Goal: Information Seeking & Learning: Learn about a topic

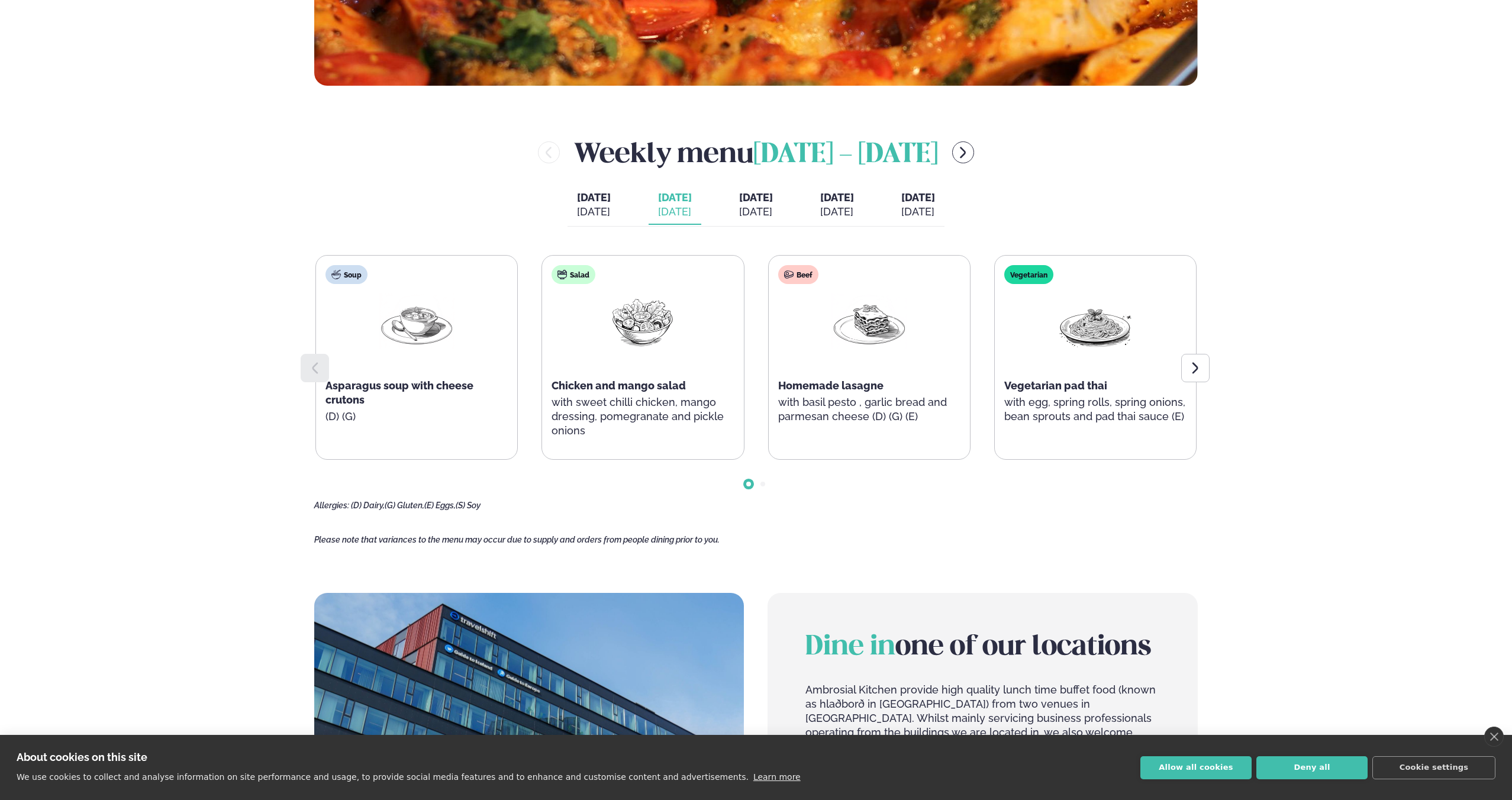
scroll to position [560, 0]
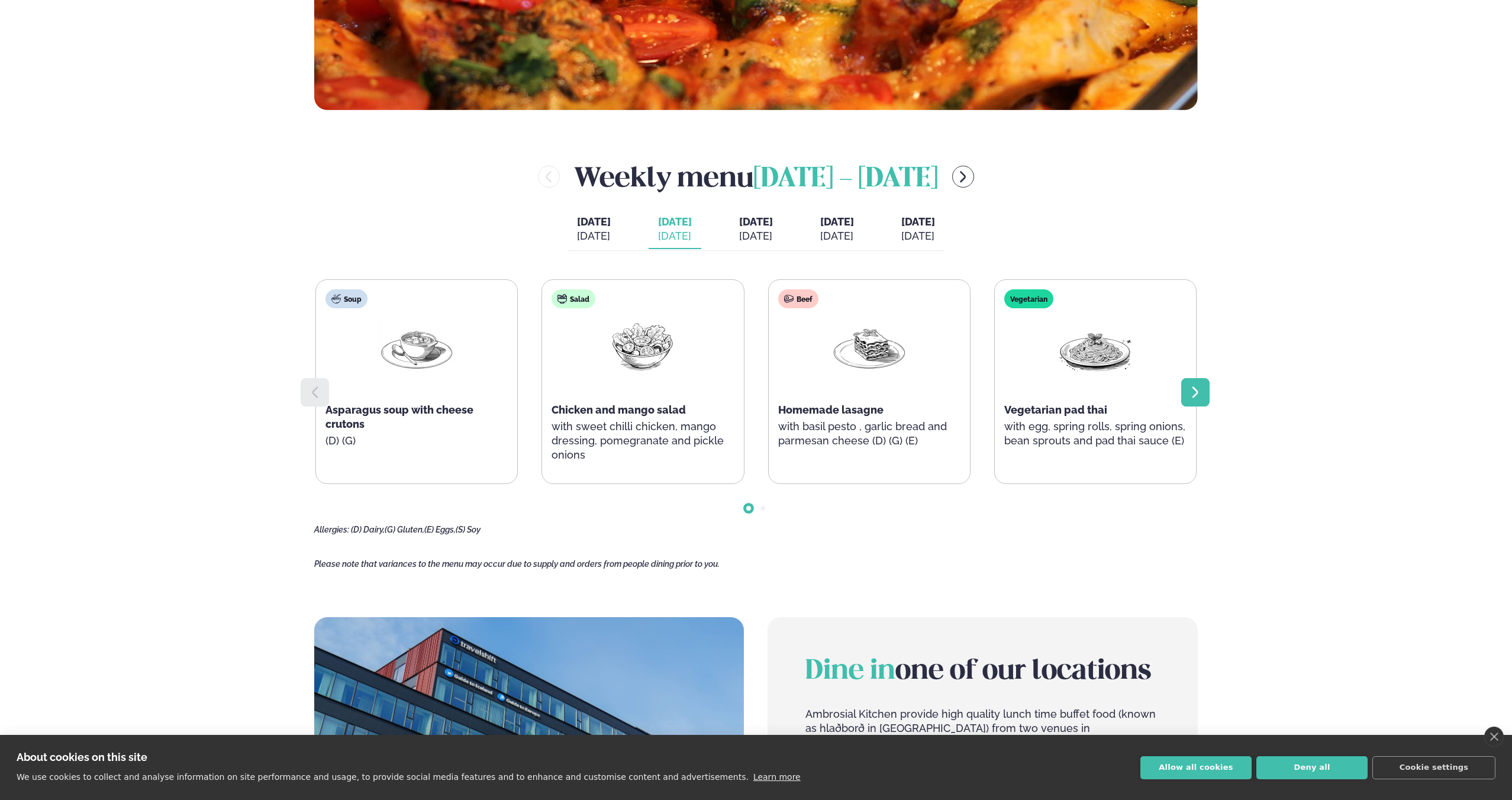
click at [1194, 392] on icon at bounding box center [1195, 392] width 14 height 14
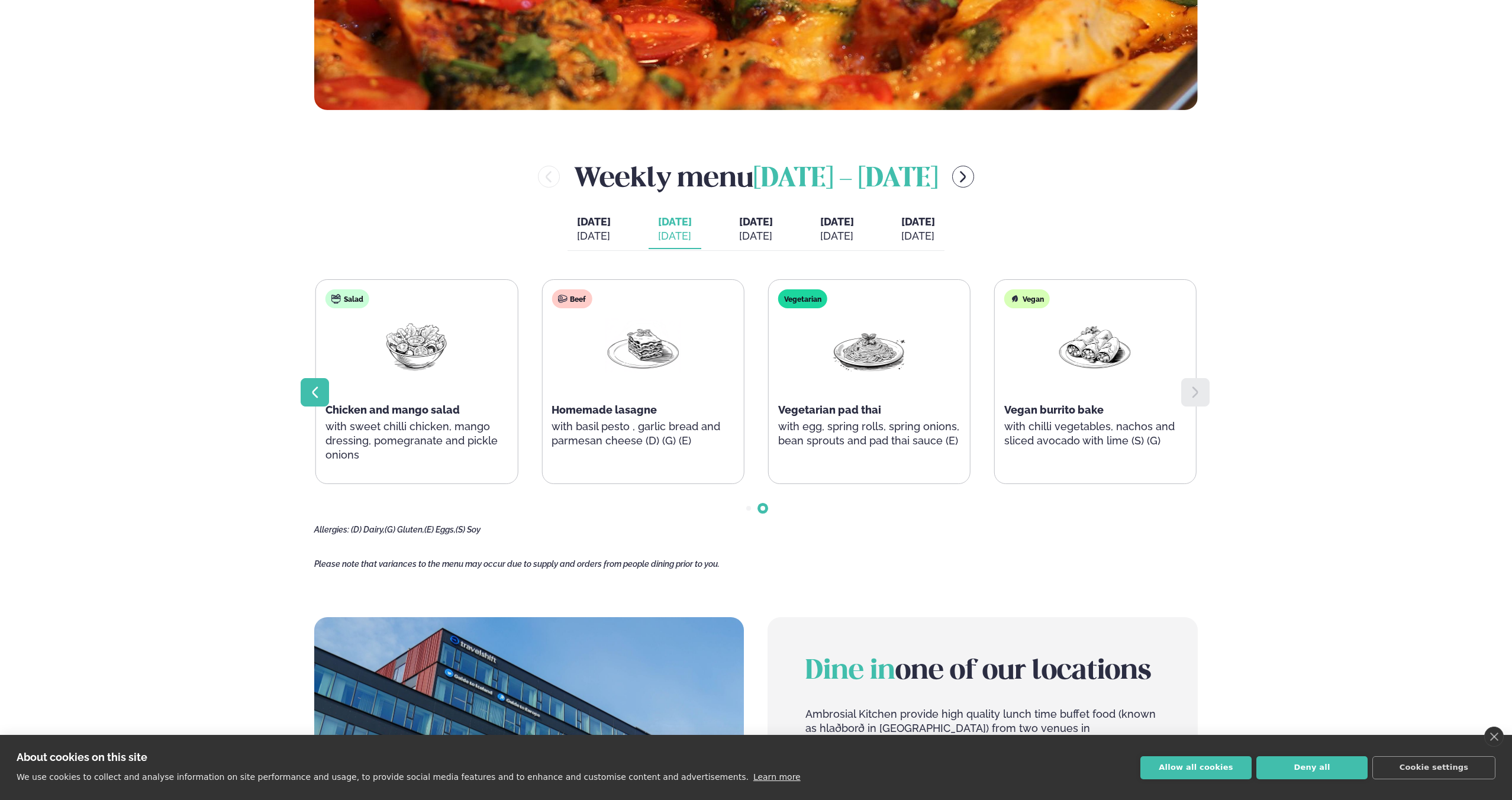
click at [301, 387] on div at bounding box center [315, 392] width 29 height 29
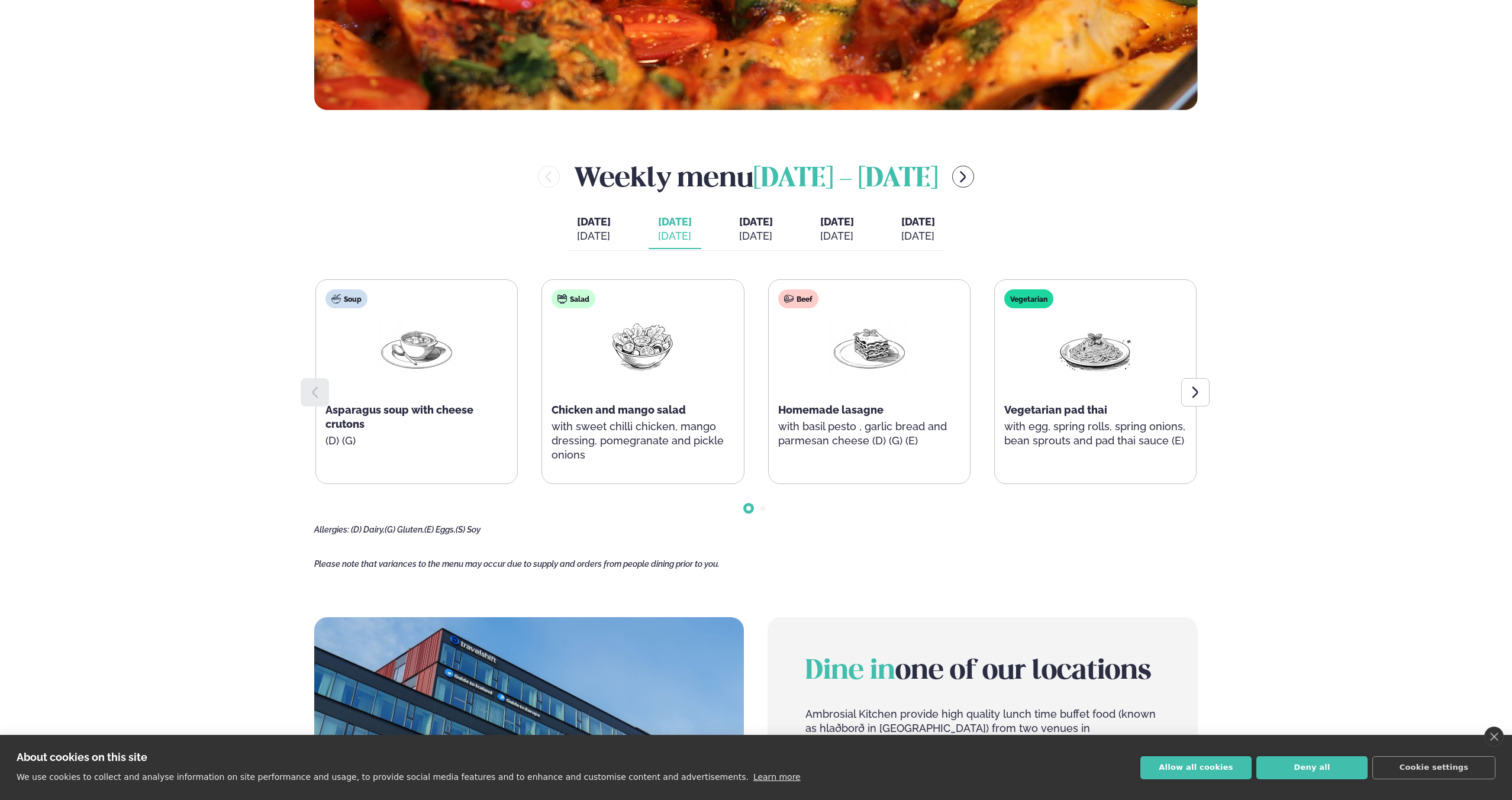
click at [739, 221] on span "[DATE]" at bounding box center [756, 222] width 34 height 12
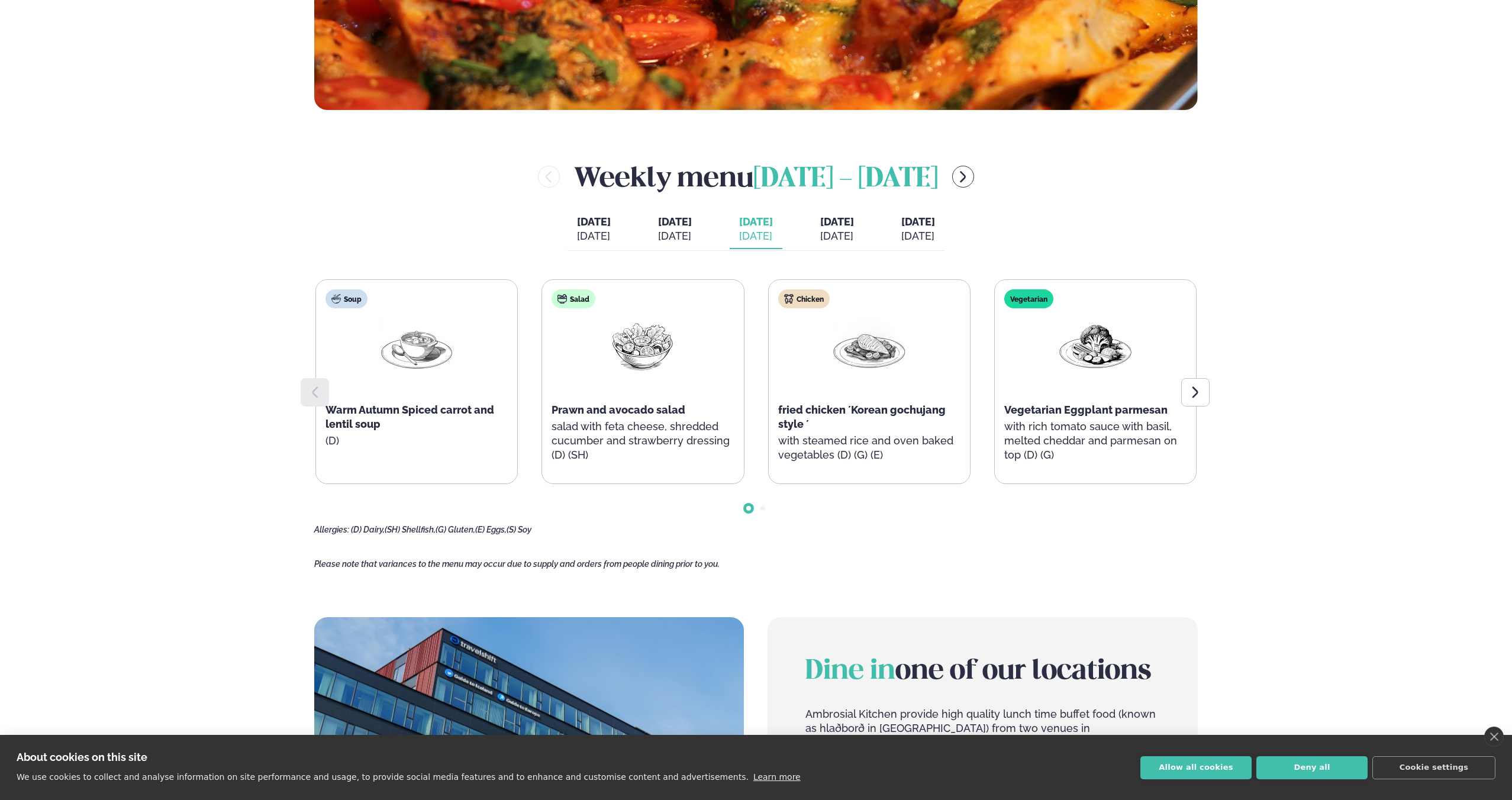
click at [854, 223] on span "[DATE]" at bounding box center [837, 222] width 34 height 12
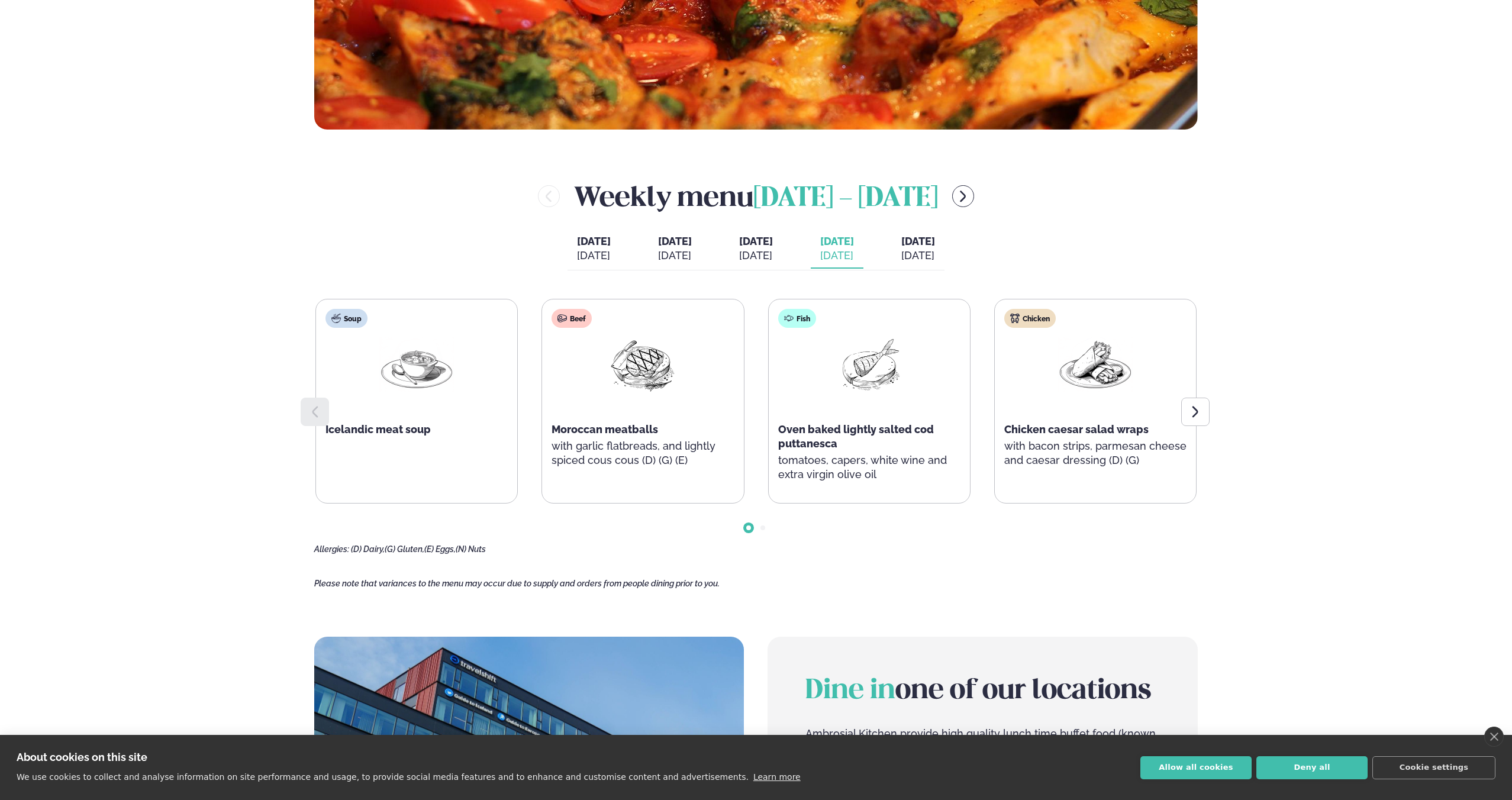
scroll to position [543, 0]
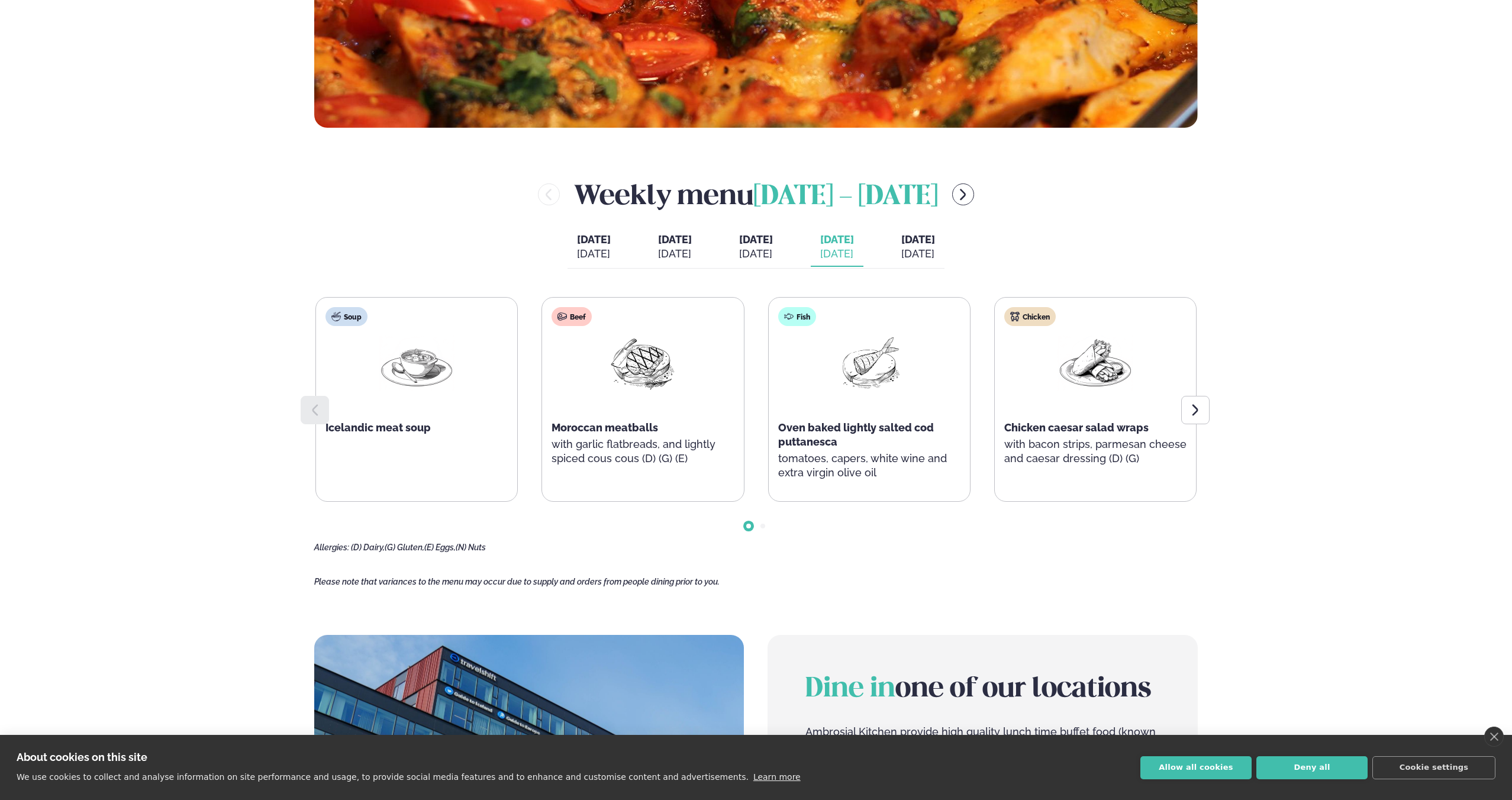
click at [945, 261] on button "[DATE] [DATE]" at bounding box center [918, 247] width 53 height 39
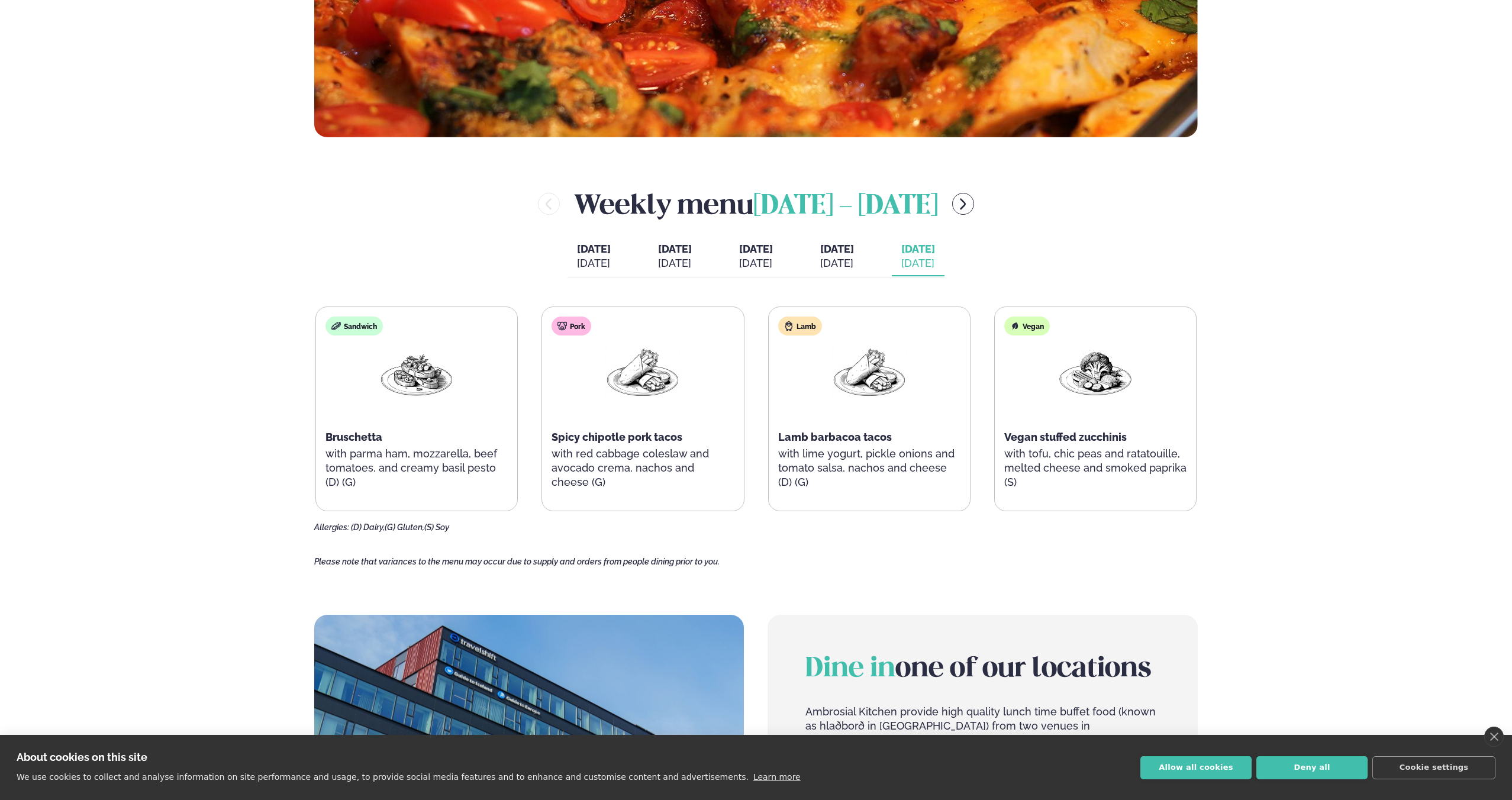
scroll to position [531, 0]
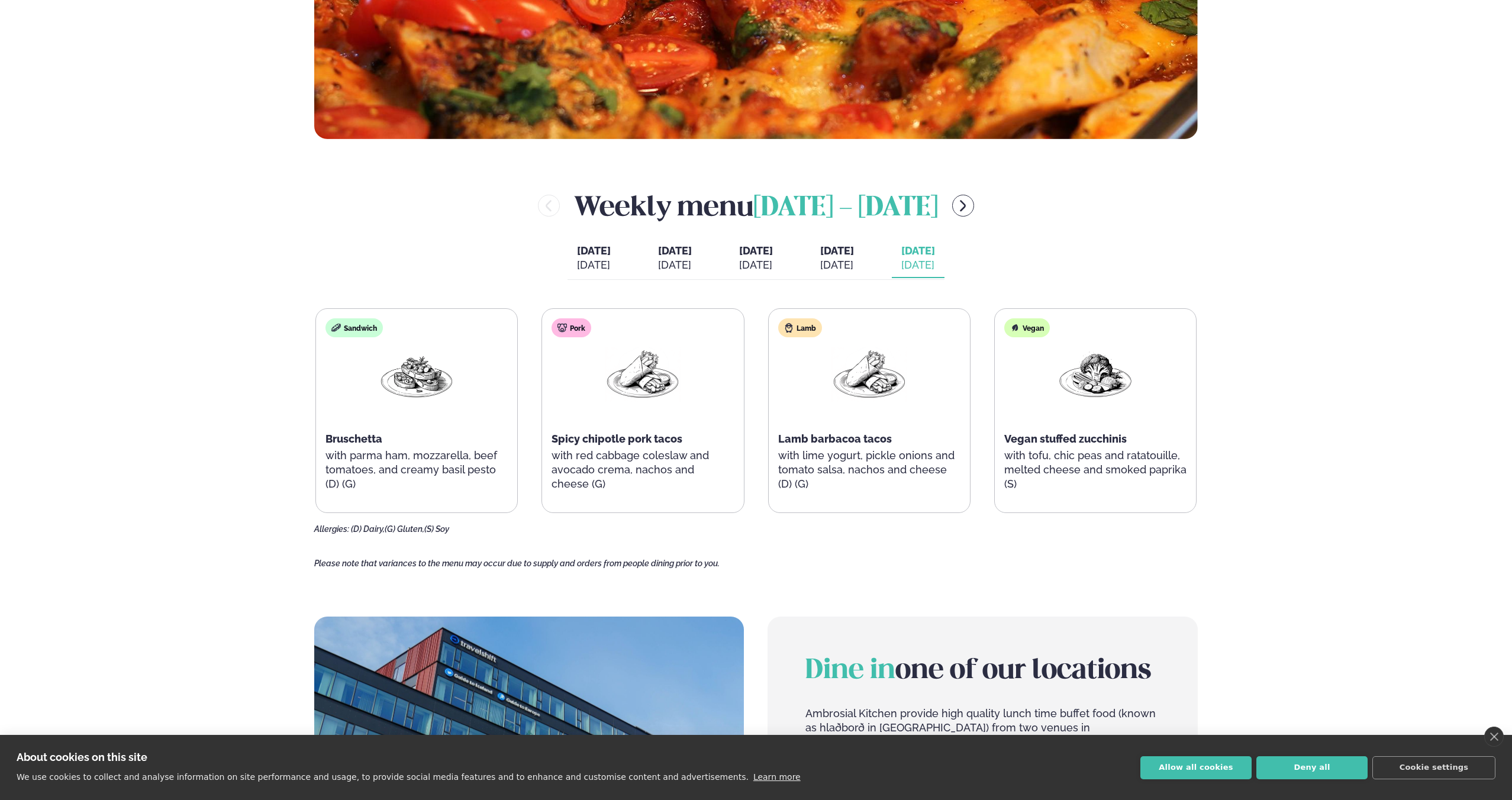
click at [854, 260] on div "[DATE]" at bounding box center [837, 265] width 34 height 14
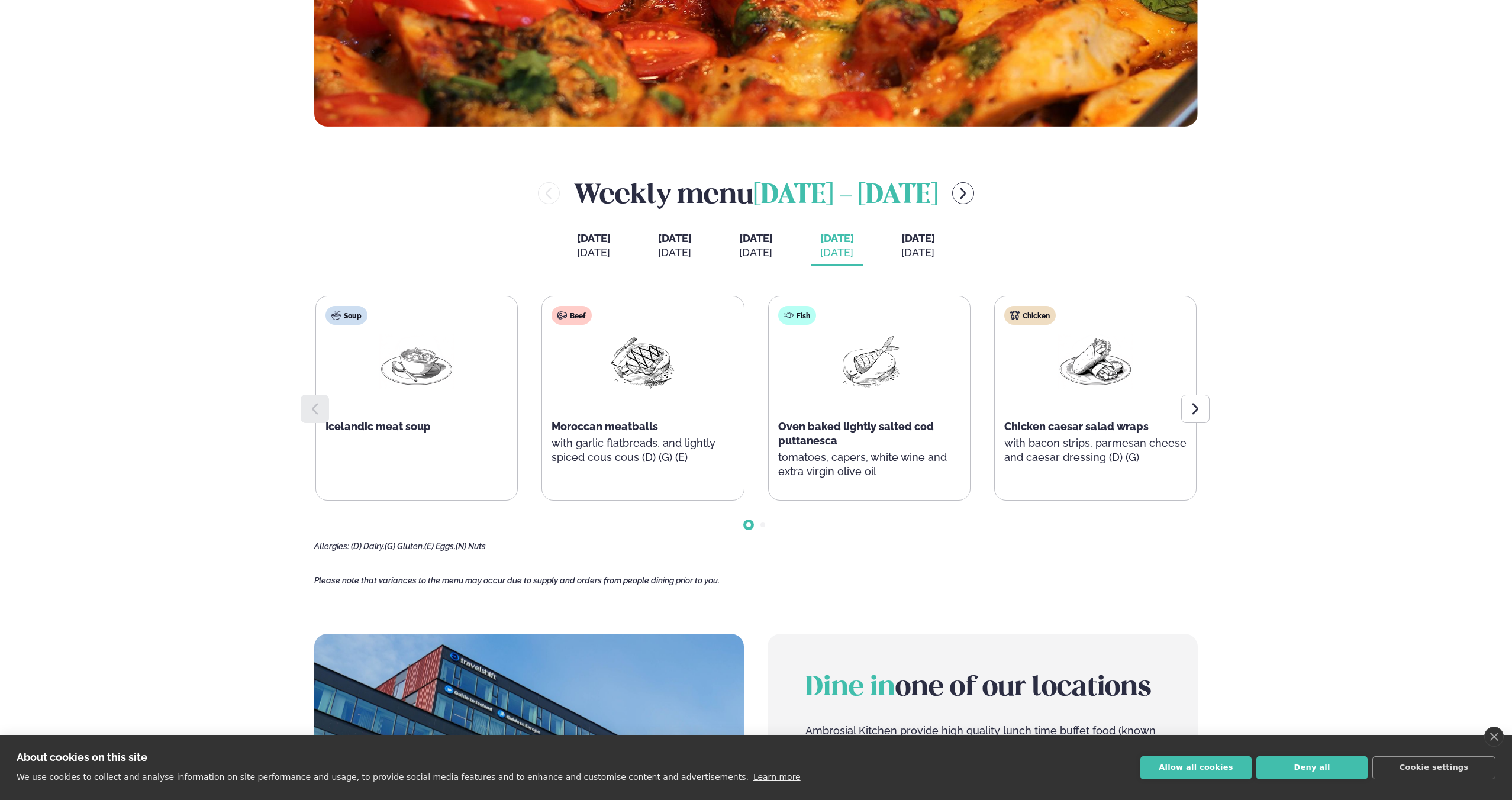
scroll to position [546, 0]
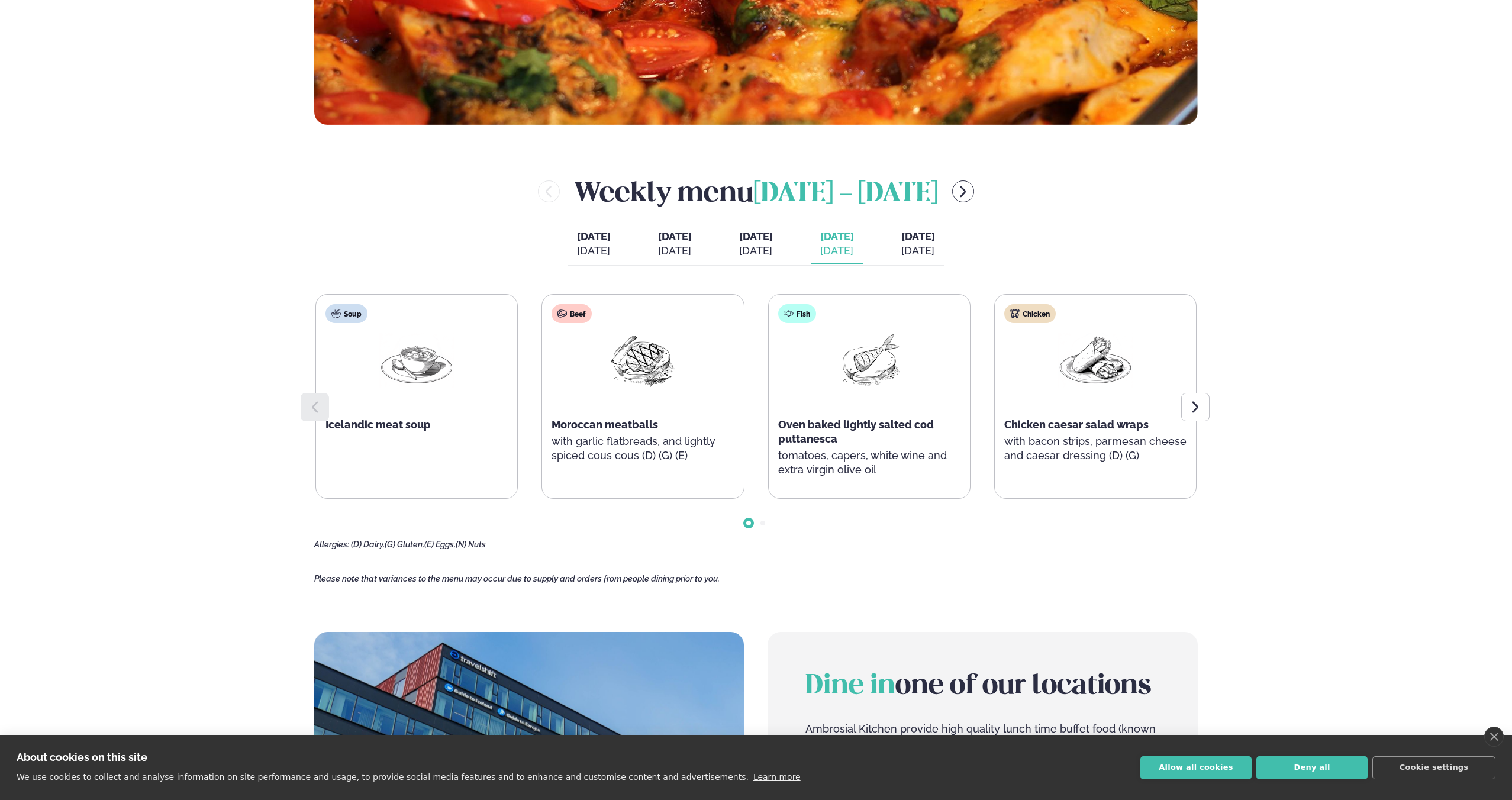
click at [760, 243] on span "[DATE]" at bounding box center [756, 237] width 34 height 12
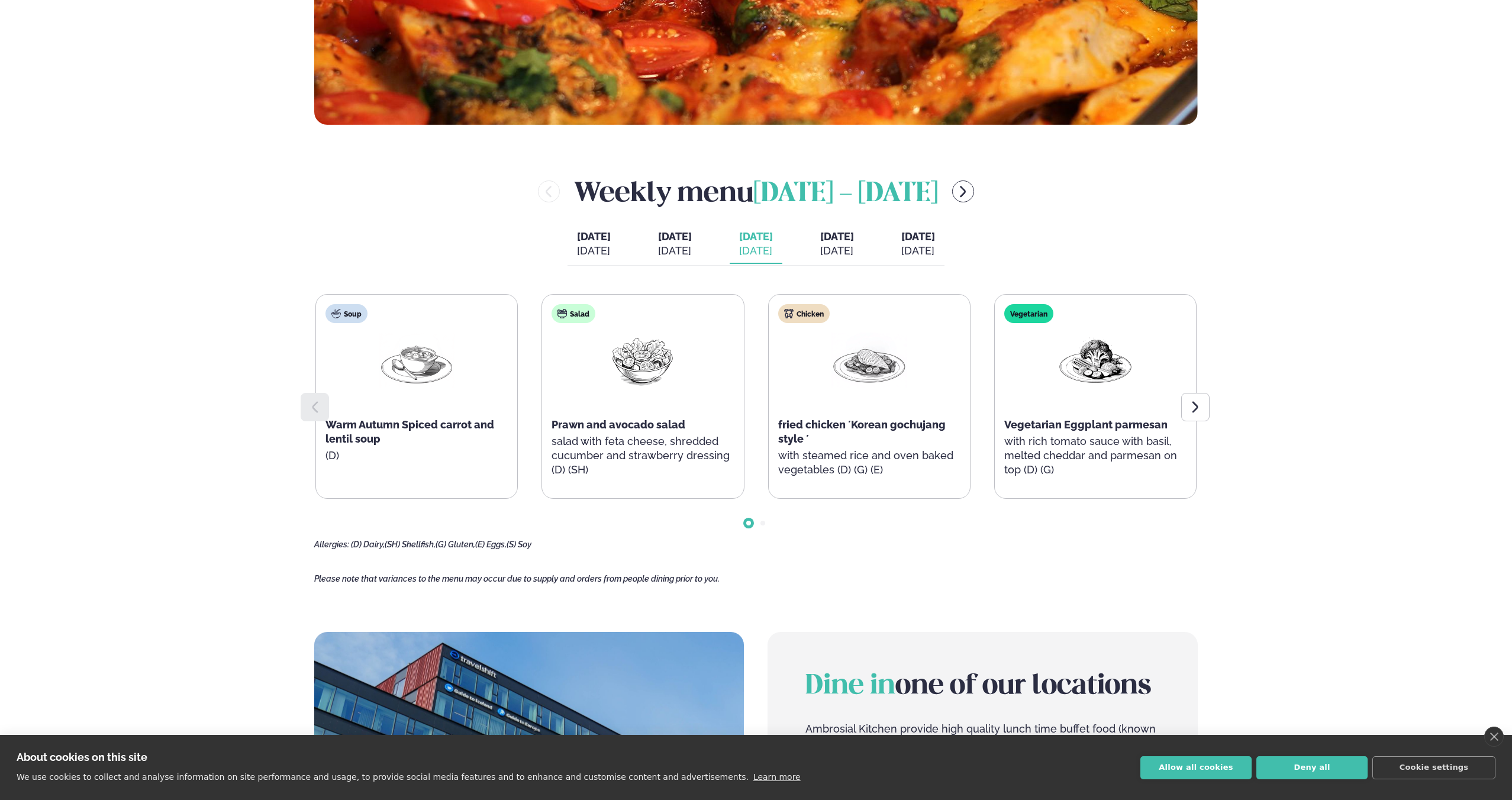
click at [658, 249] on div "[DATE]" at bounding box center [675, 250] width 34 height 14
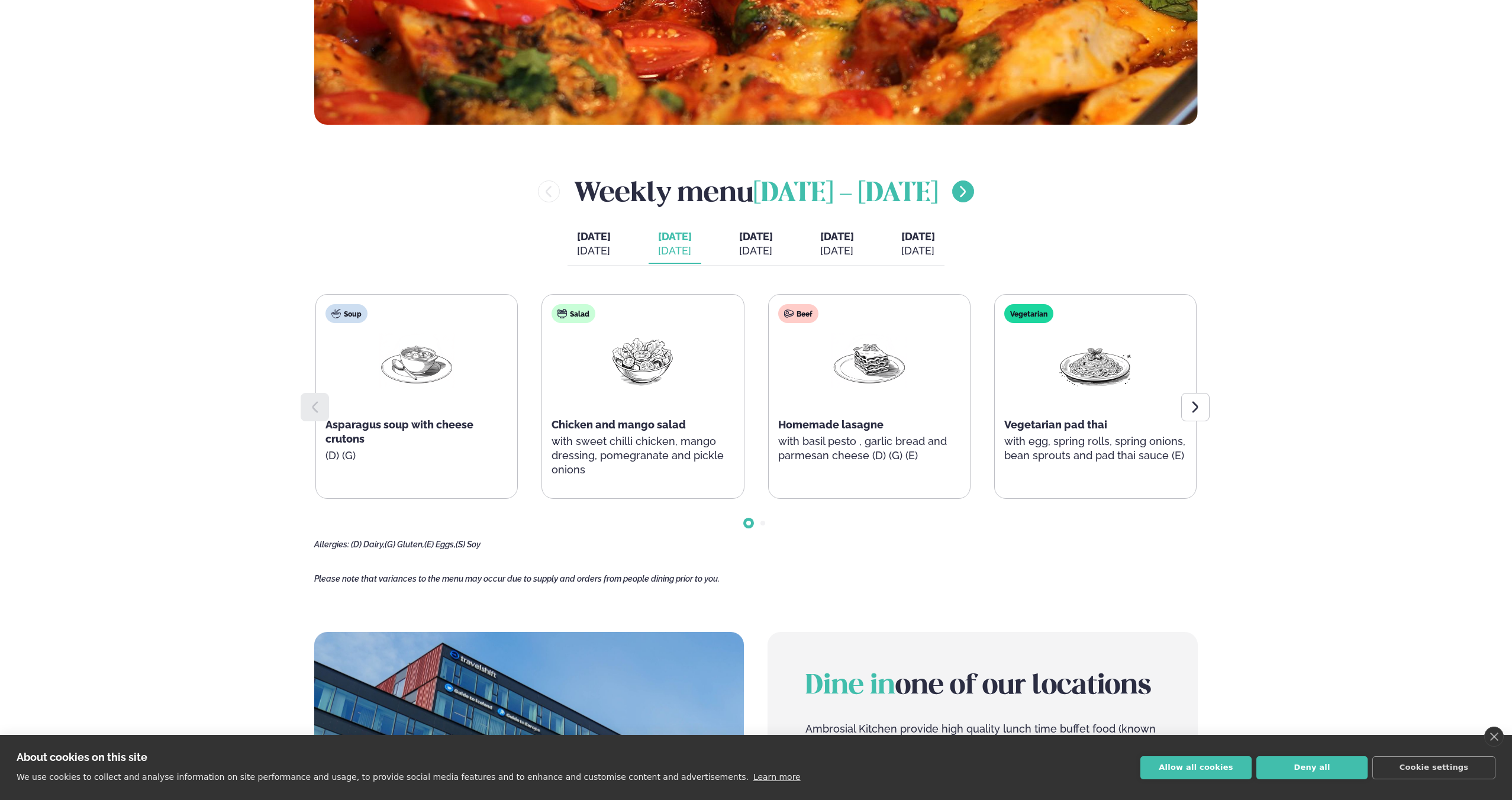
click at [965, 187] on icon "menu-btn-right" at bounding box center [963, 191] width 6 height 12
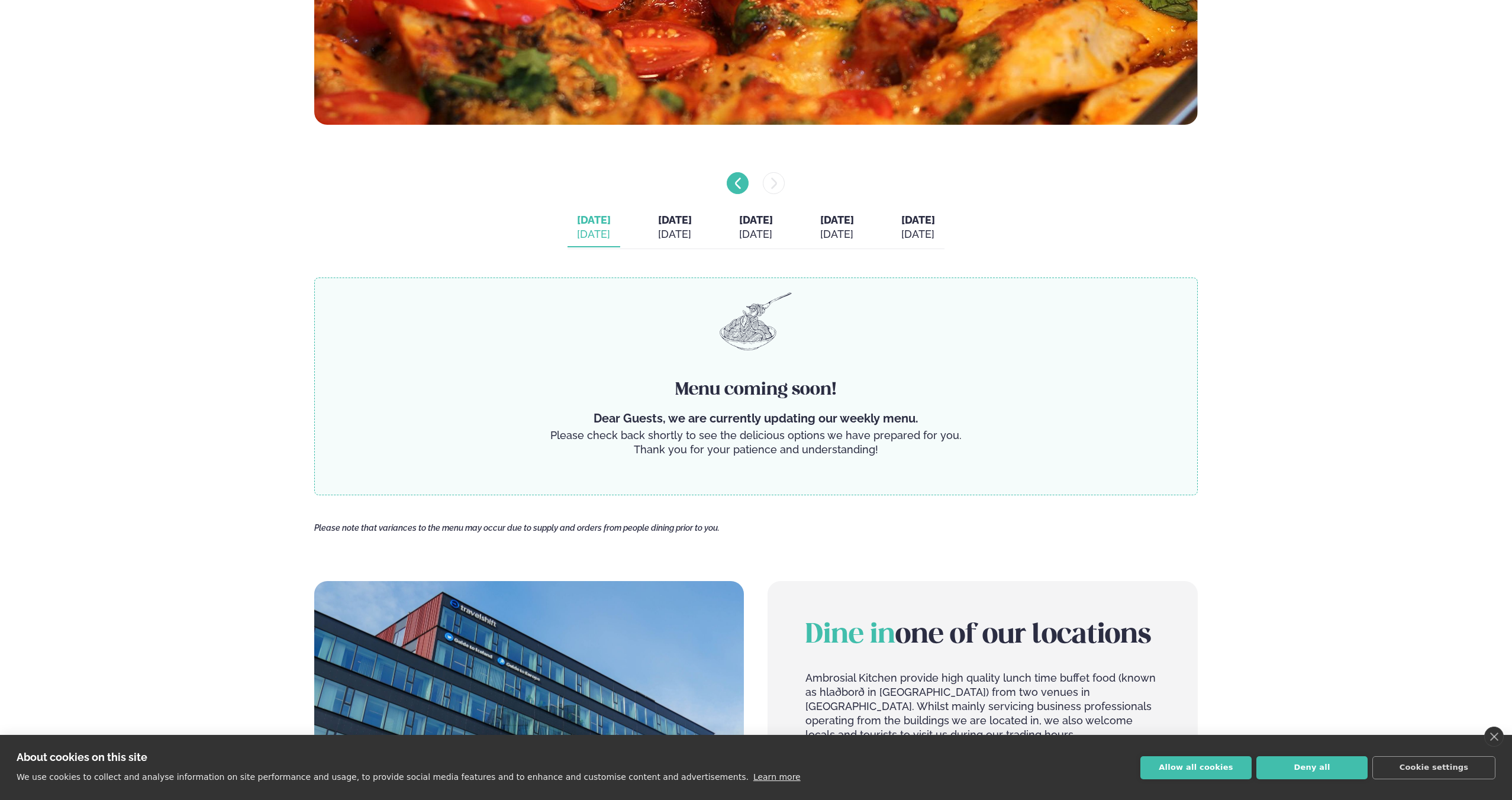
click at [743, 190] on button "menu-btn-left" at bounding box center [737, 183] width 22 height 22
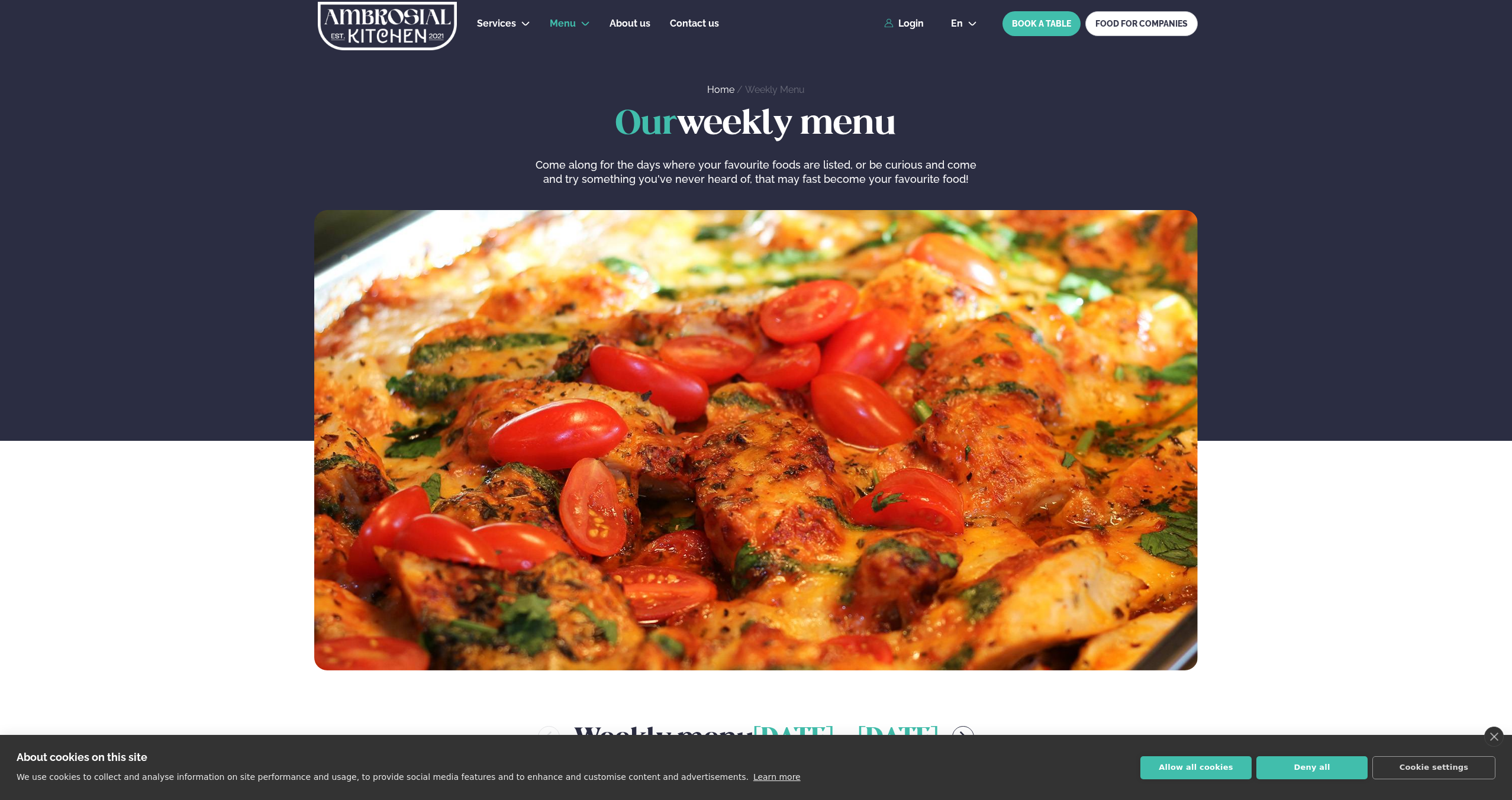
scroll to position [516, 0]
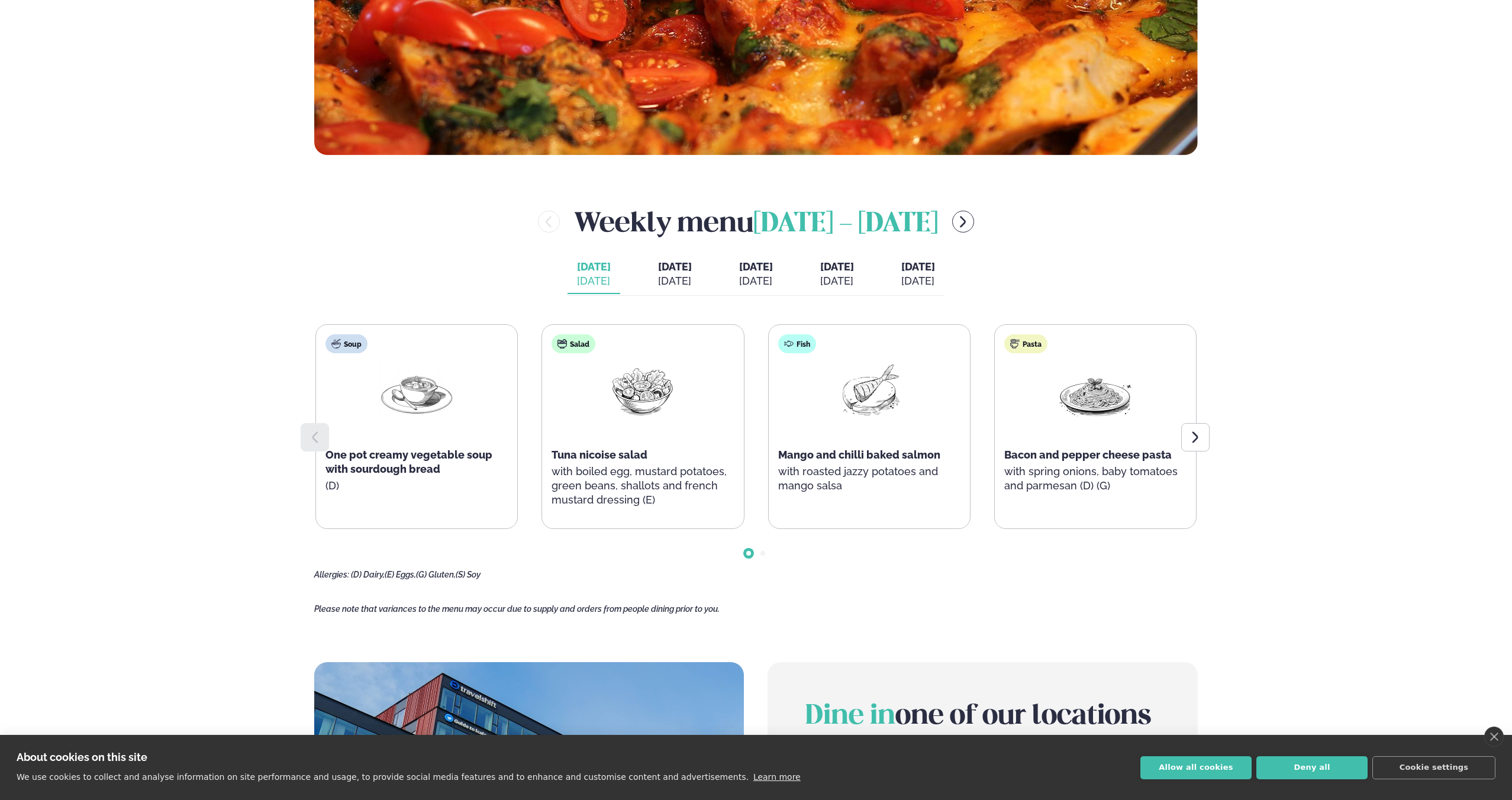
click at [658, 278] on div "[DATE]" at bounding box center [675, 281] width 34 height 14
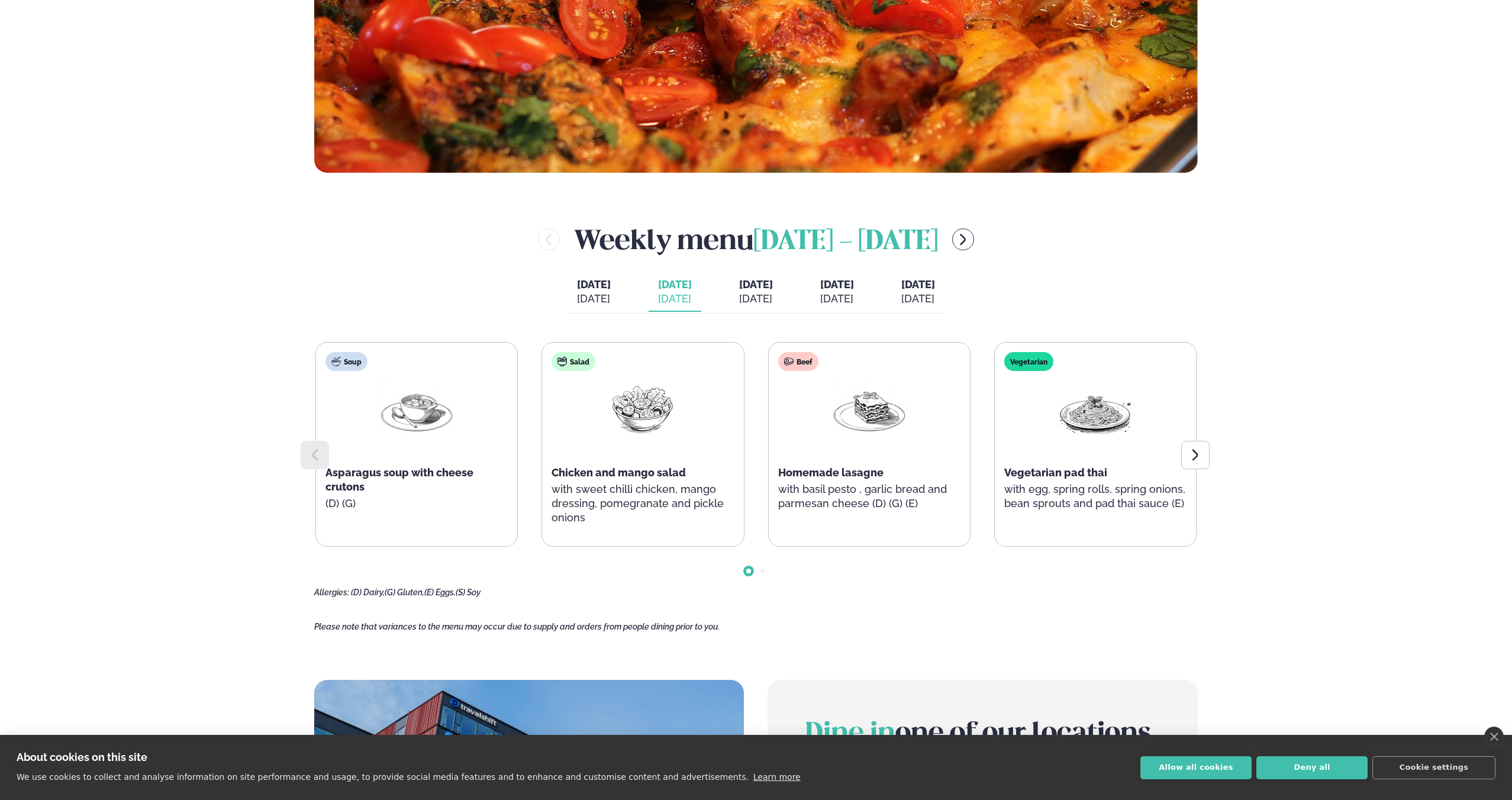
scroll to position [495, 0]
